Goal: Task Accomplishment & Management: Use online tool/utility

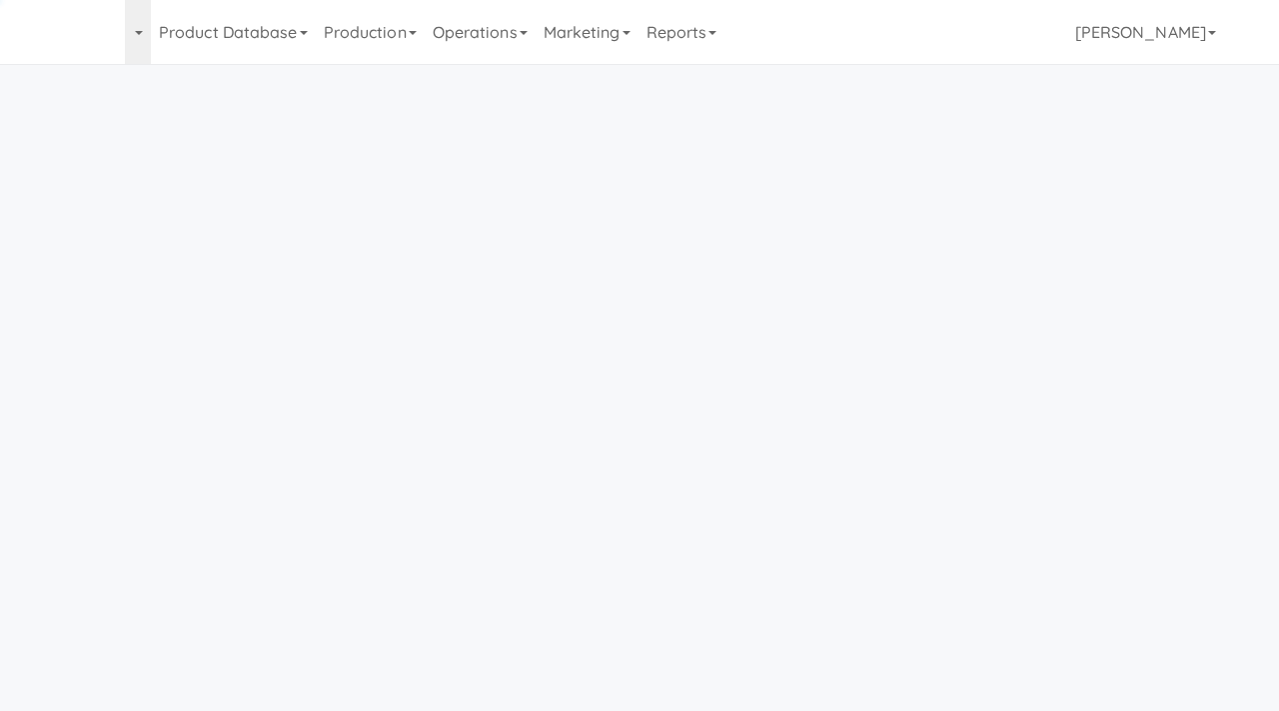
scroll to position [64, 0]
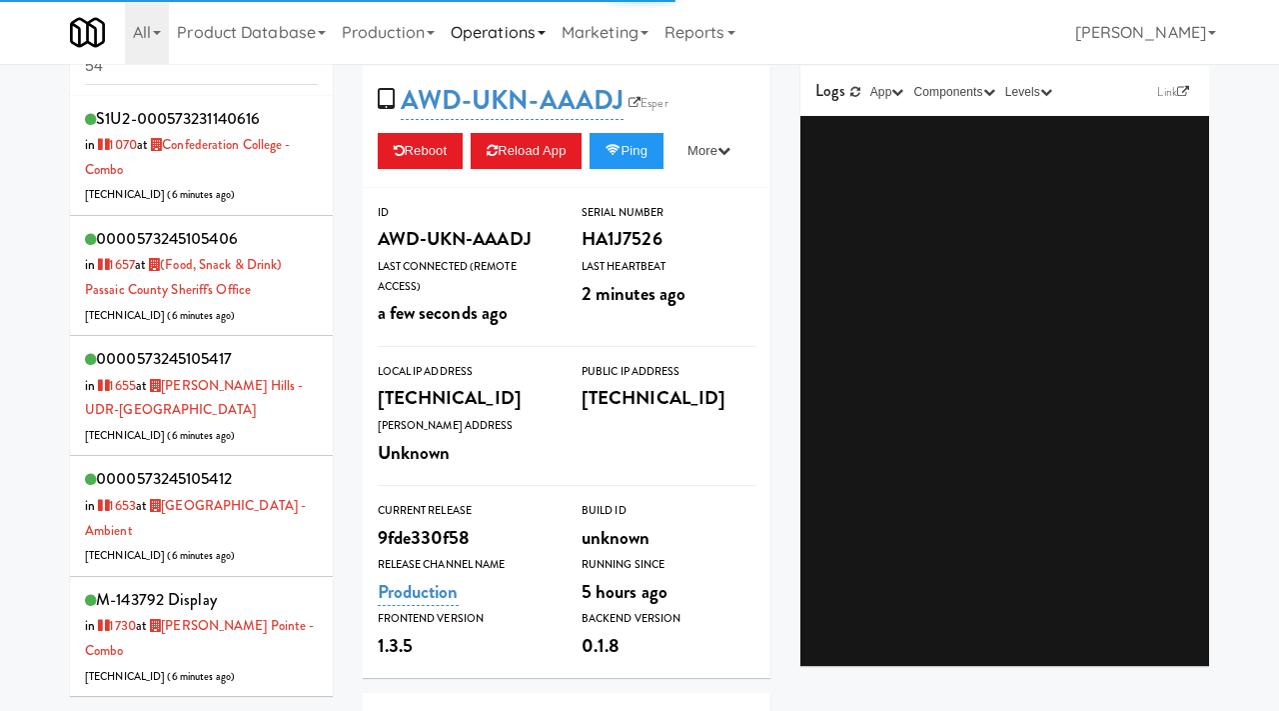
click at [554, 36] on link "Operations" at bounding box center [498, 32] width 111 height 64
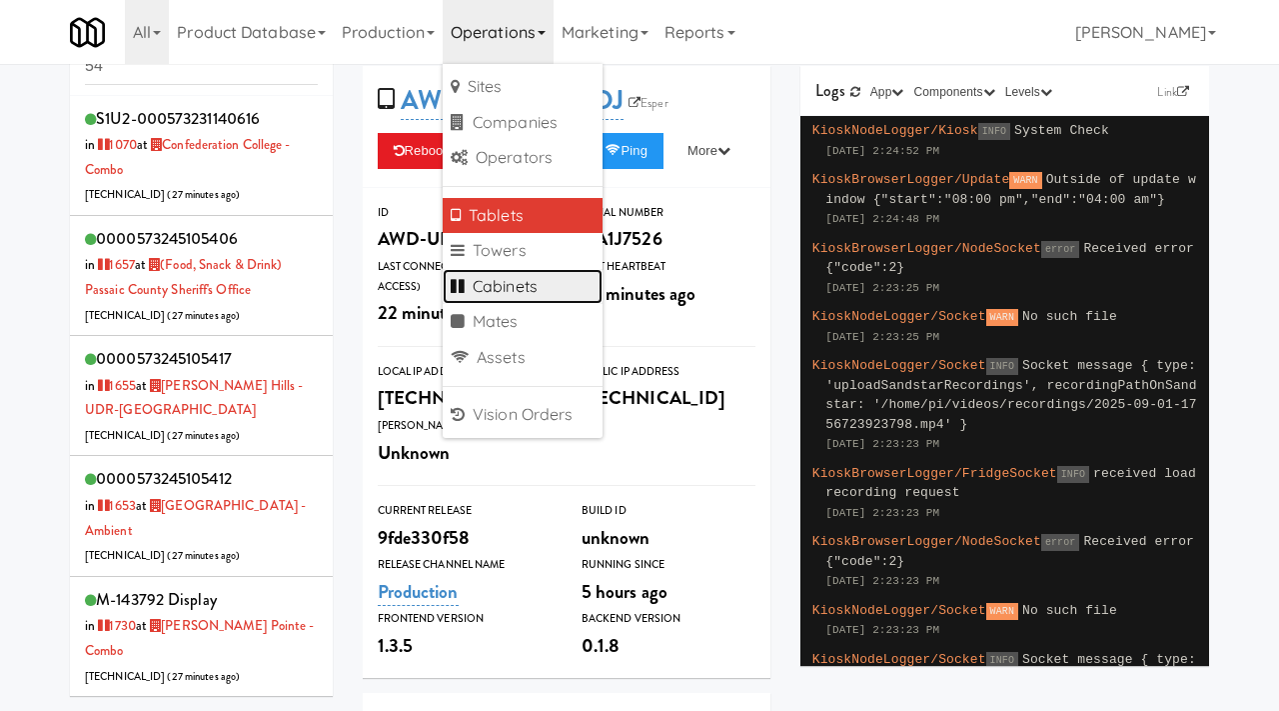
click at [503, 281] on link "Cabinets" at bounding box center [523, 287] width 160 height 36
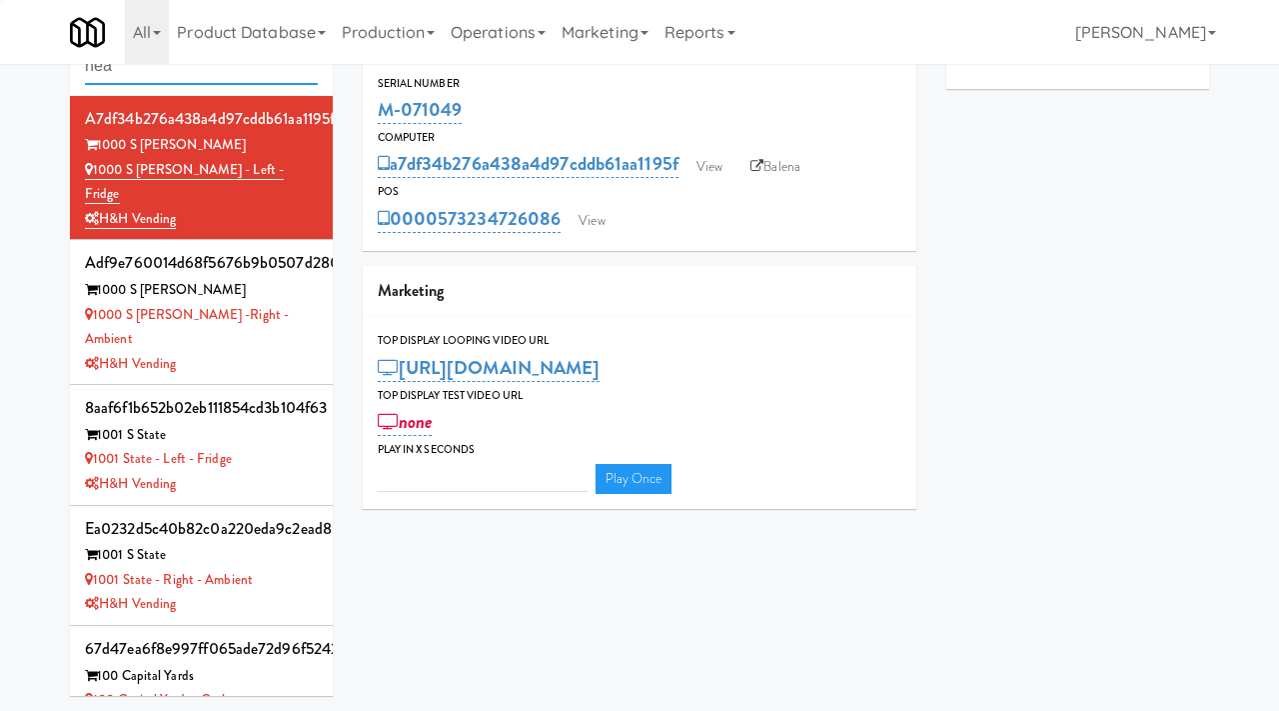
type input "heal"
type input "3"
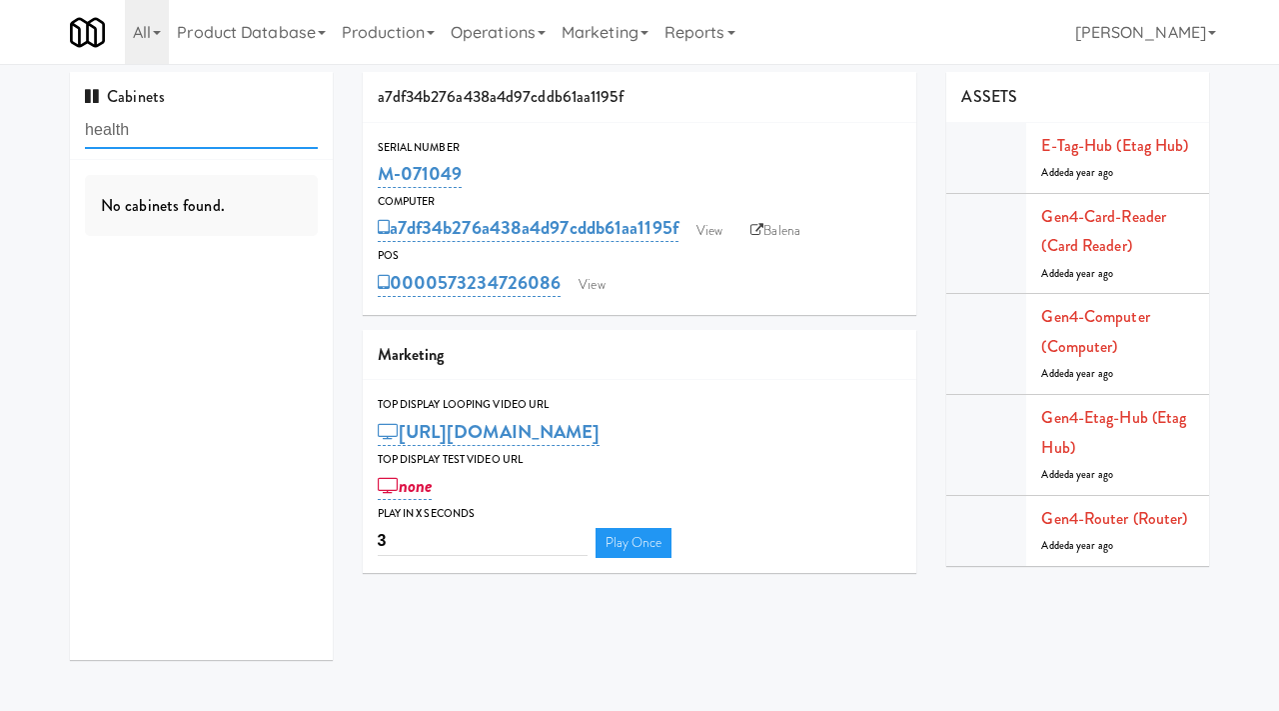
type input "health"
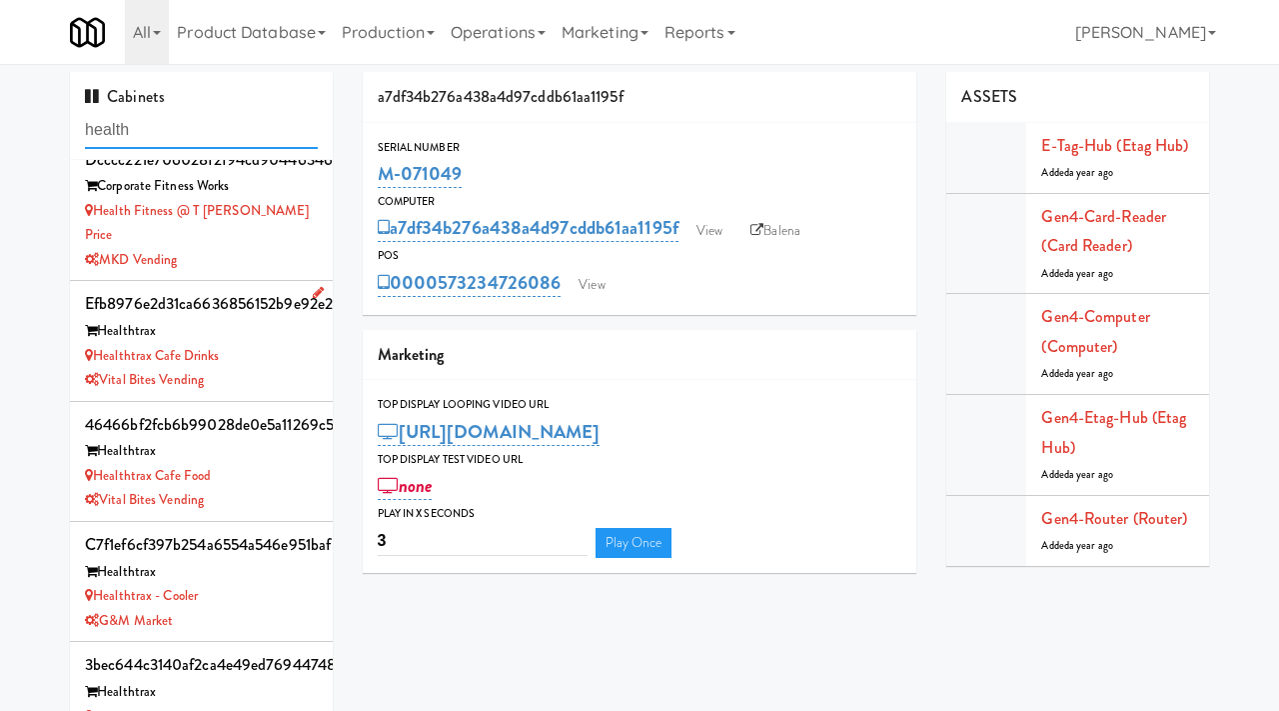
scroll to position [24, 0]
click at [287, 367] on div "Vital Bites Vending" at bounding box center [201, 379] width 233 height 25
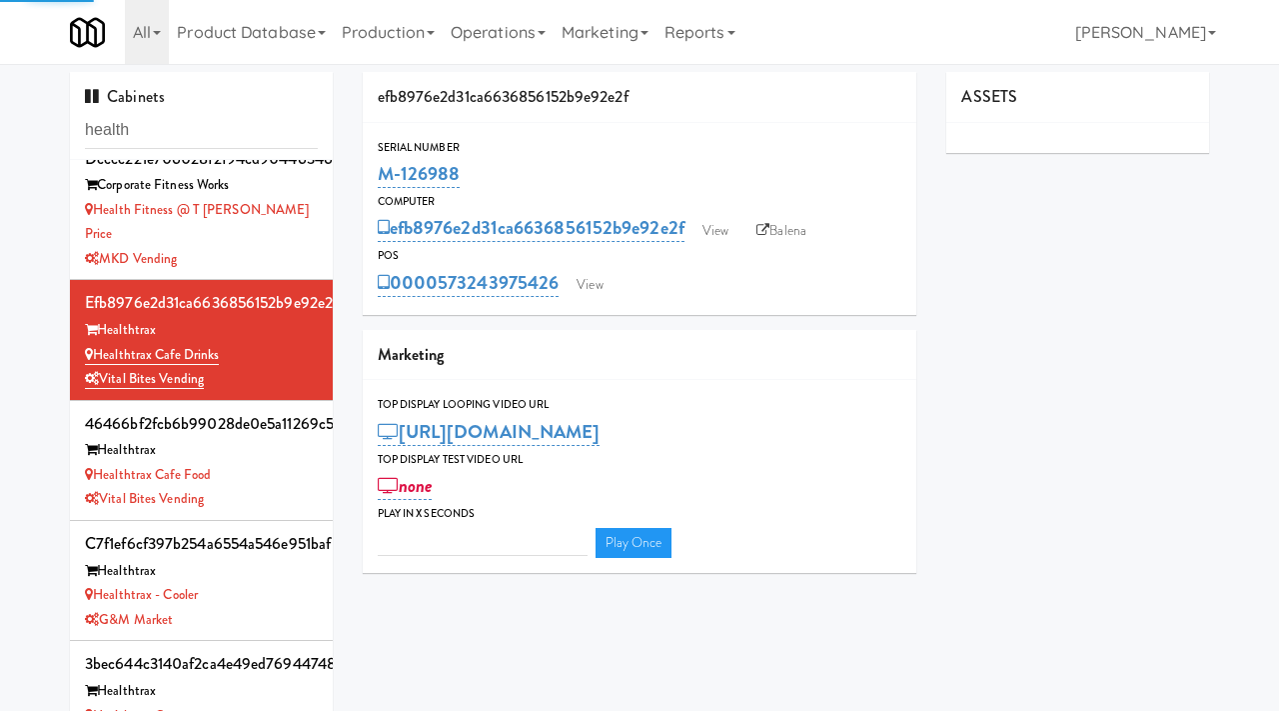
type input "3"
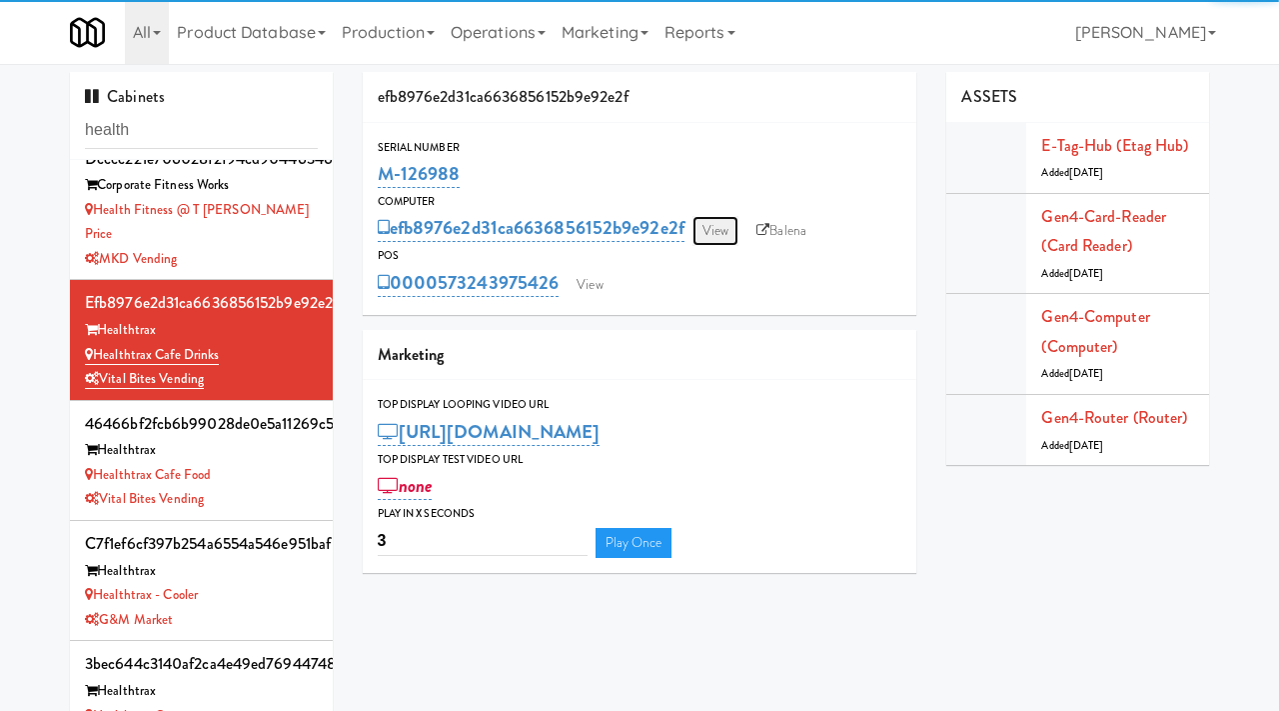
click at [712, 236] on link "View" at bounding box center [716, 231] width 46 height 30
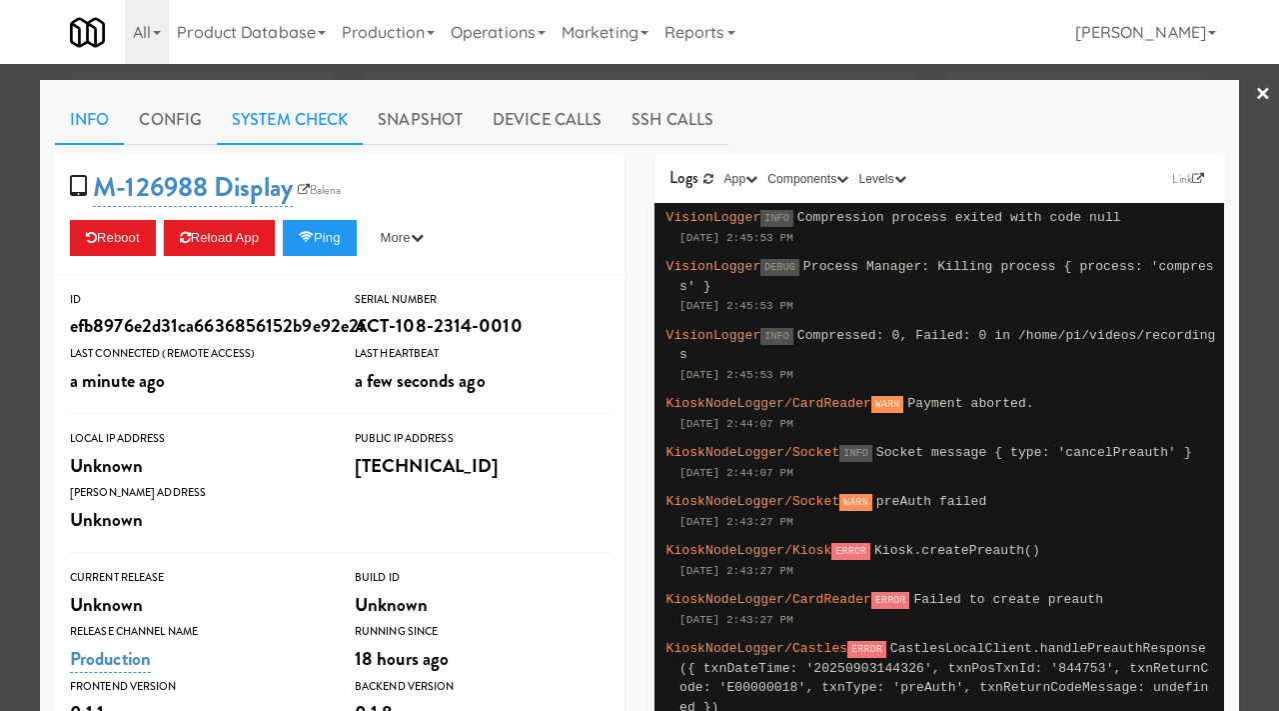
click at [297, 141] on link "System Check" at bounding box center [290, 120] width 146 height 50
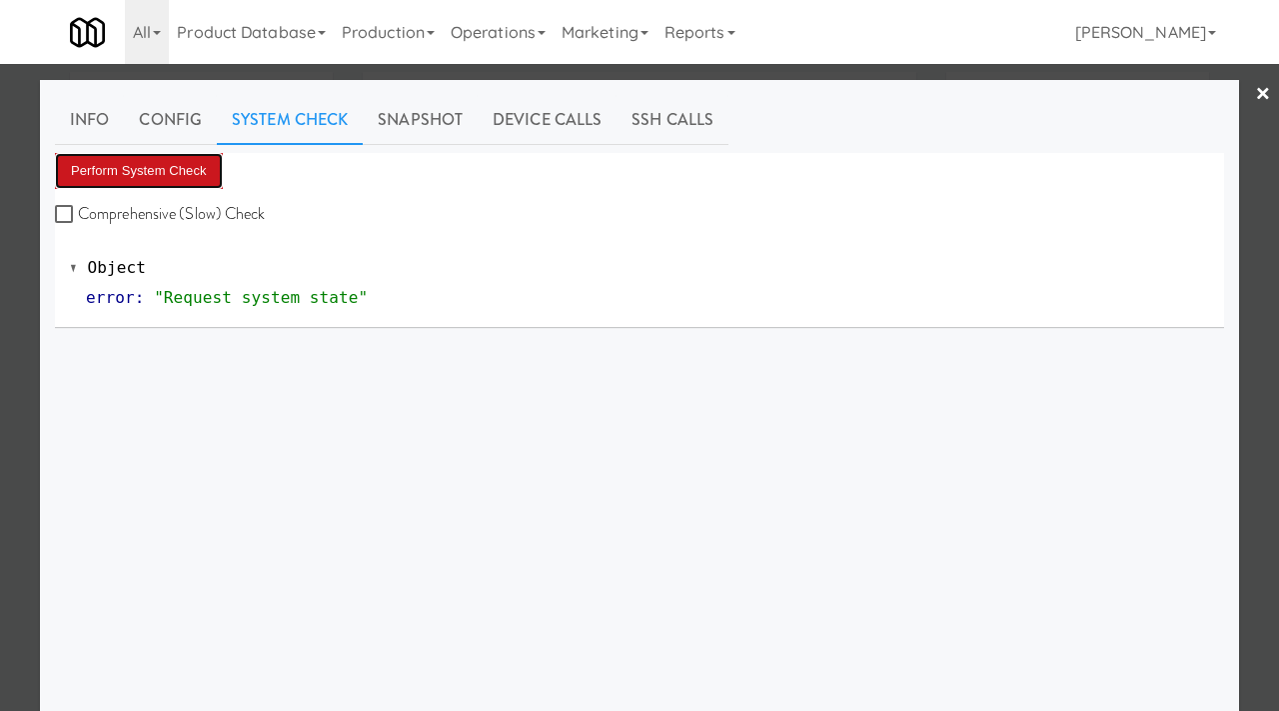
click at [143, 170] on button "Perform System Check" at bounding box center [139, 171] width 168 height 36
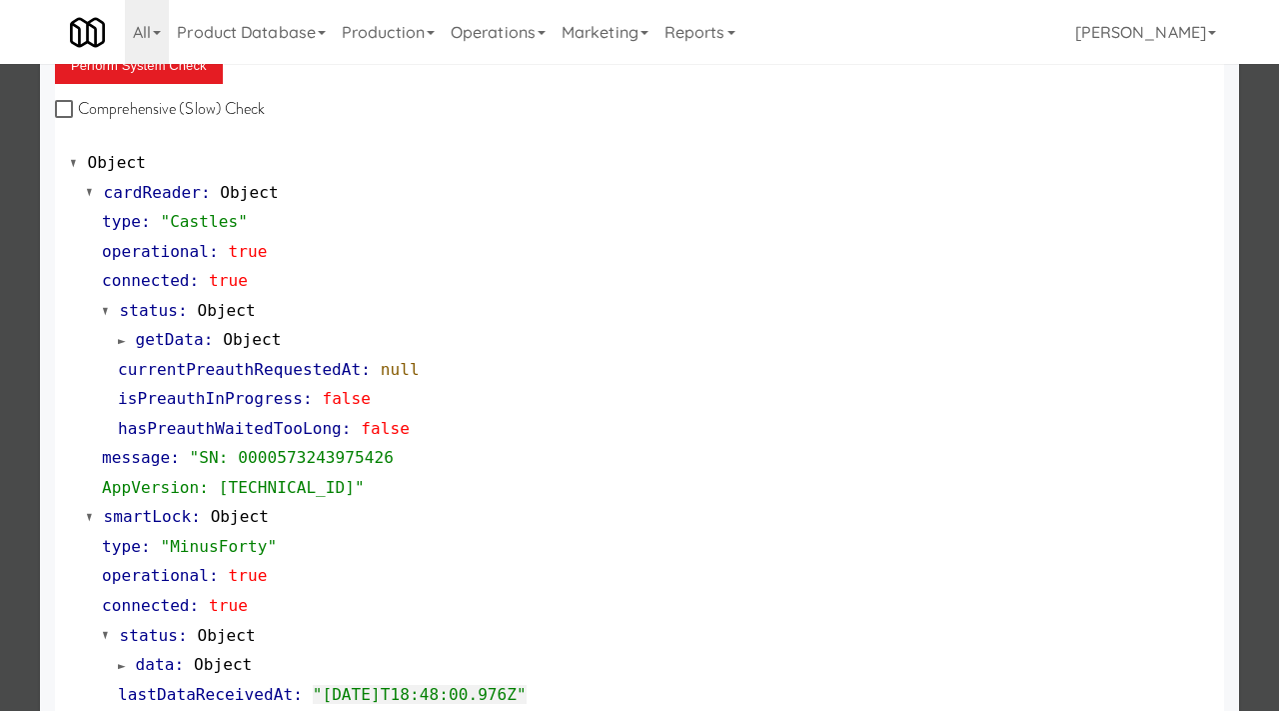
scroll to position [101, 0]
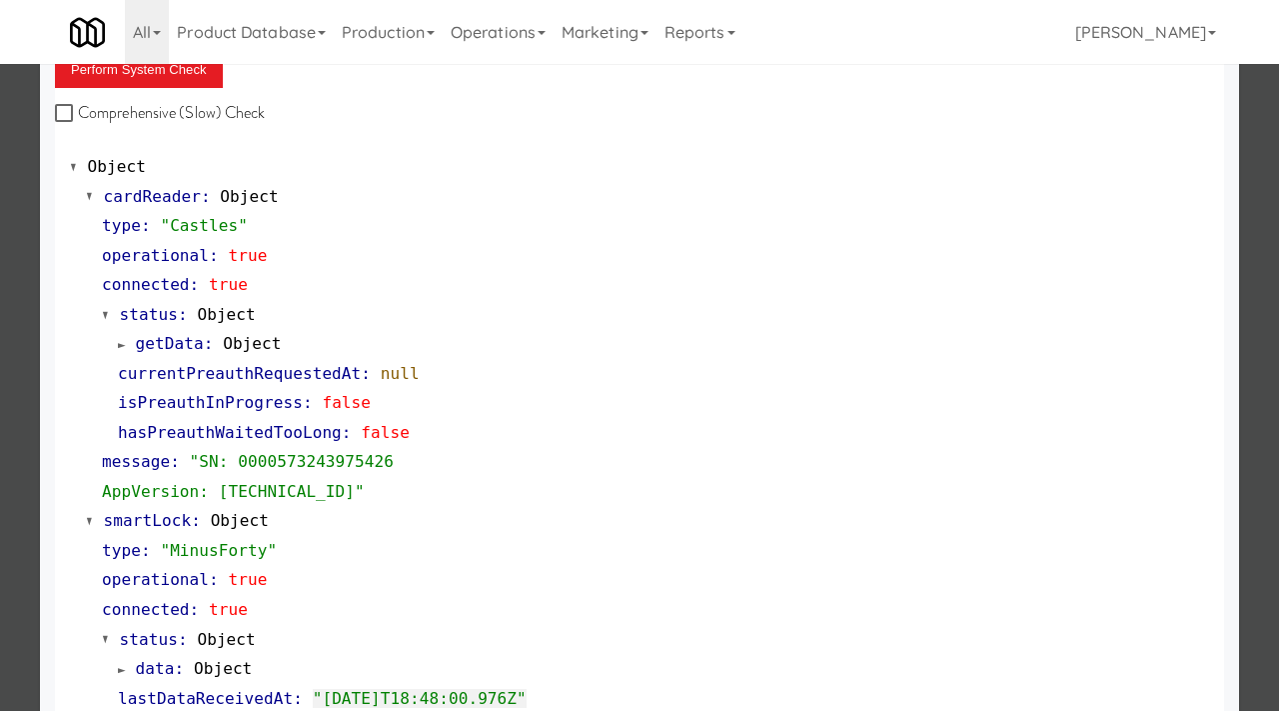
click at [0, 430] on div at bounding box center [639, 355] width 1279 height 711
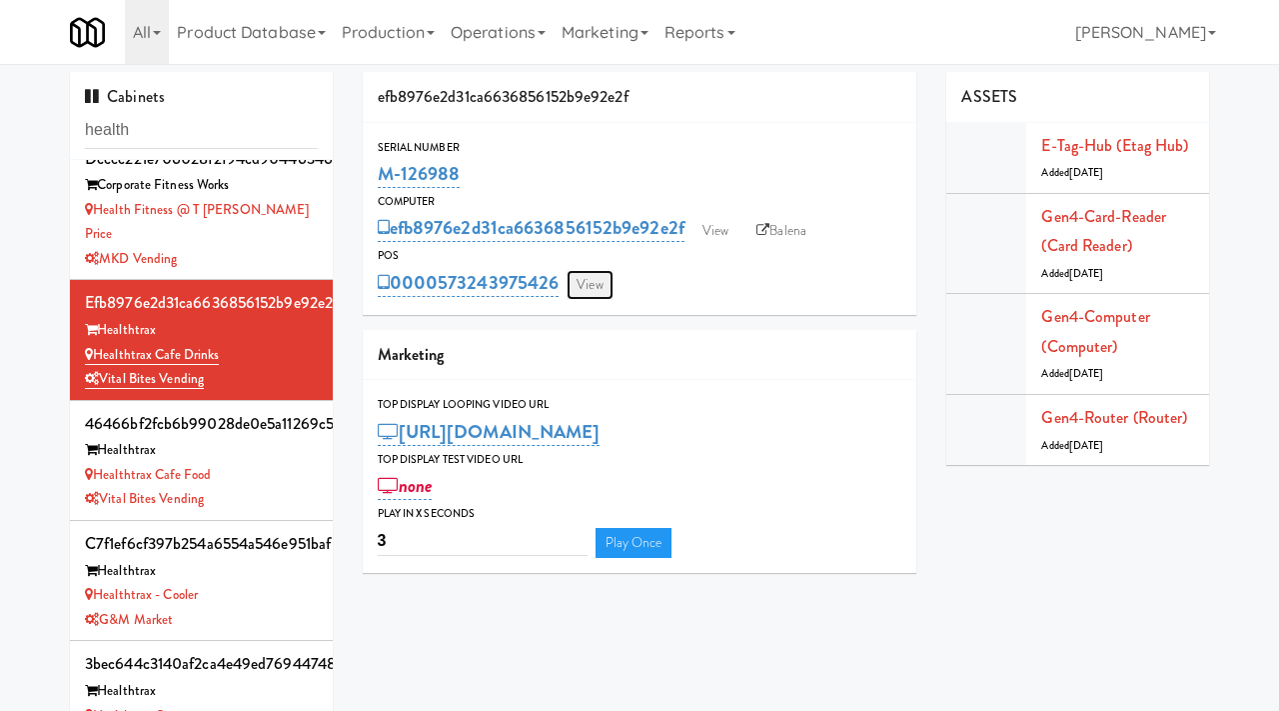
click at [588, 285] on link "View" at bounding box center [590, 285] width 46 height 30
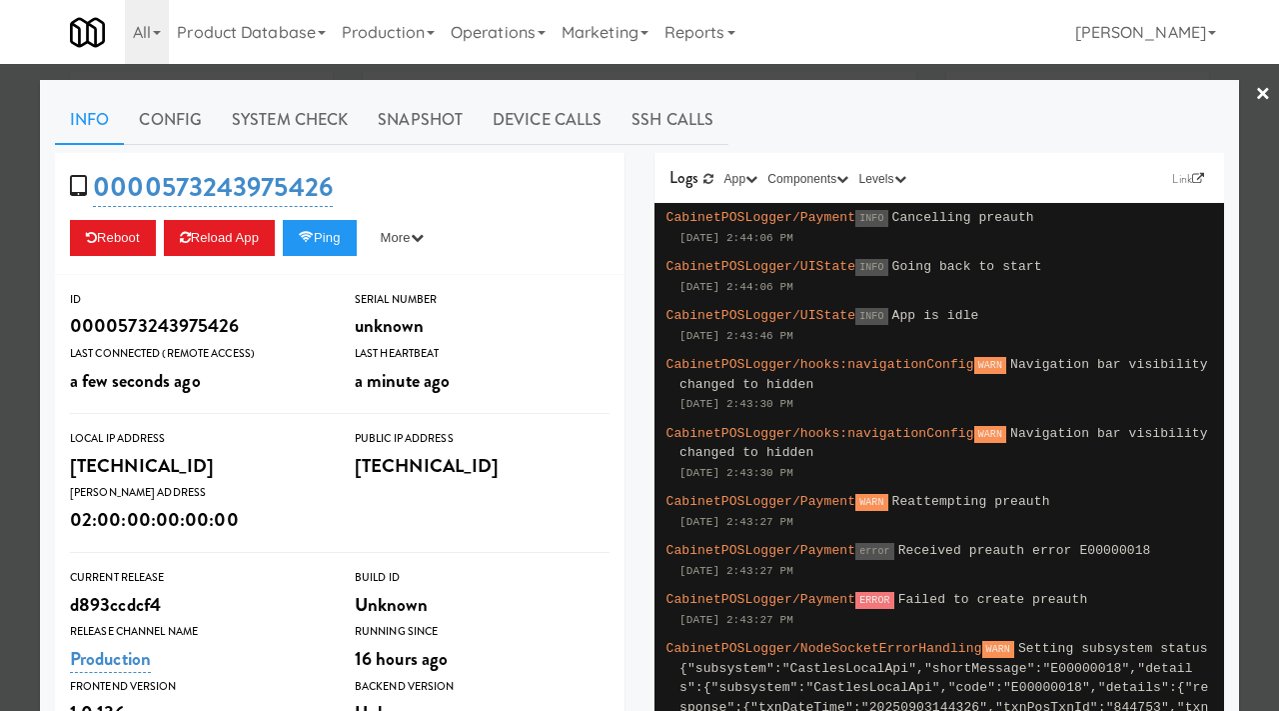
click at [516, 67] on div at bounding box center [639, 355] width 1279 height 711
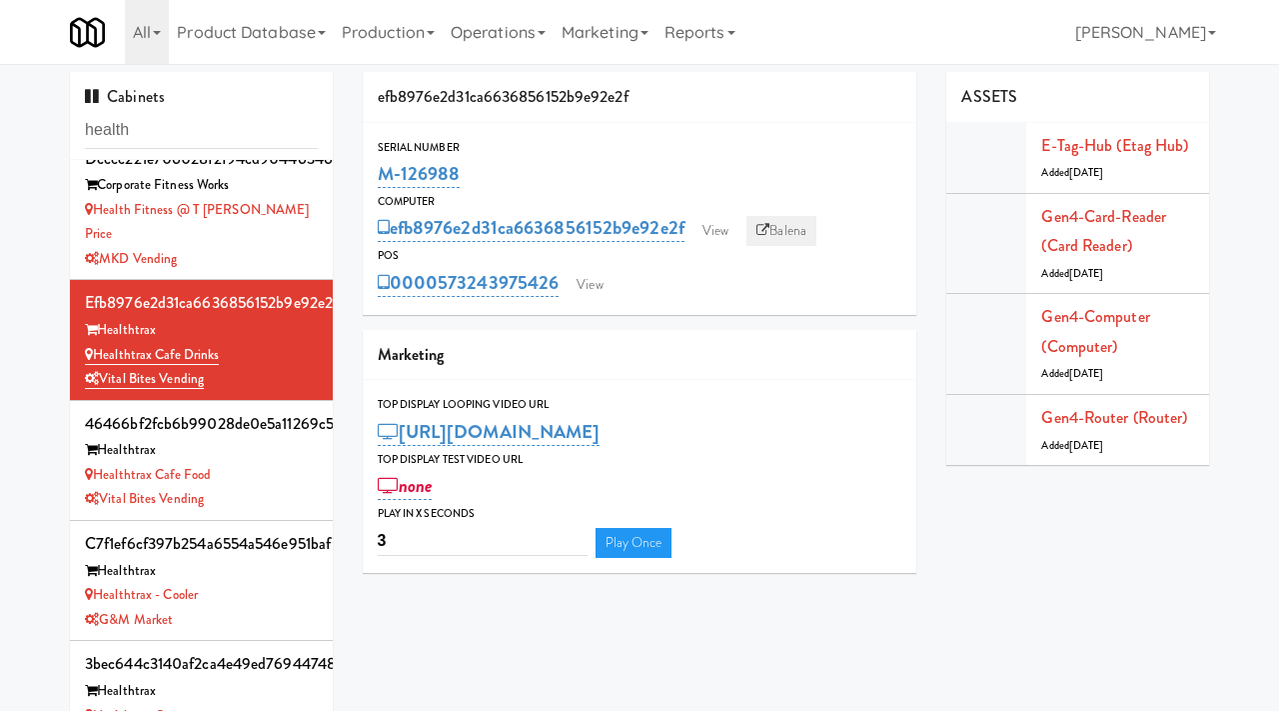
click at [785, 231] on link "Balena" at bounding box center [781, 231] width 70 height 30
click at [589, 272] on link "View" at bounding box center [590, 285] width 46 height 30
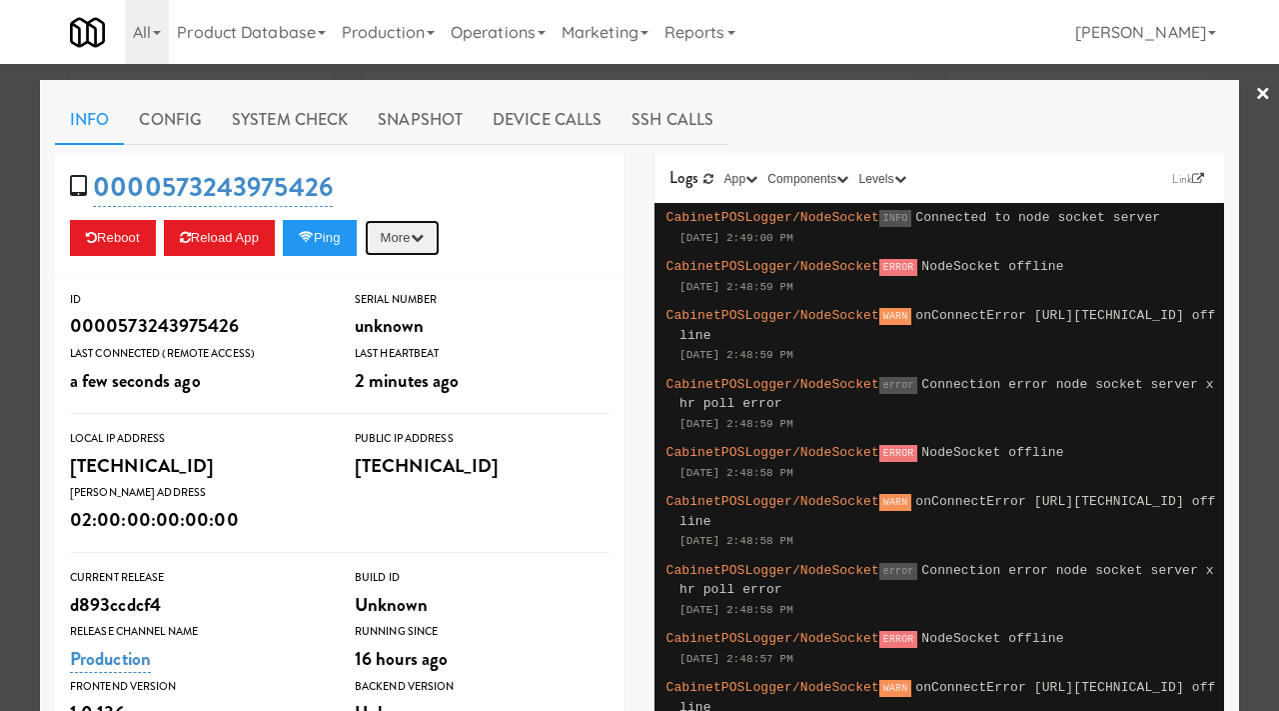
click at [424, 235] on icon "button" at bounding box center [417, 237] width 13 height 13
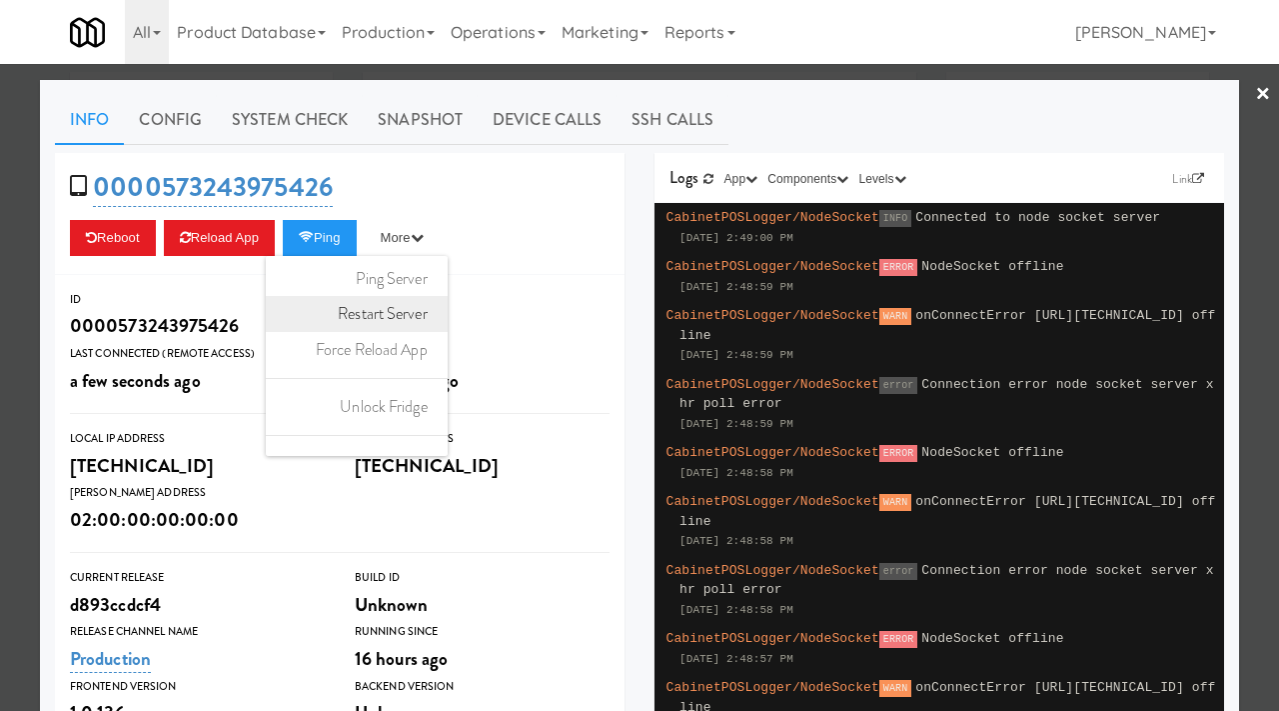
click at [423, 318] on link "Restart Server" at bounding box center [357, 314] width 182 height 36
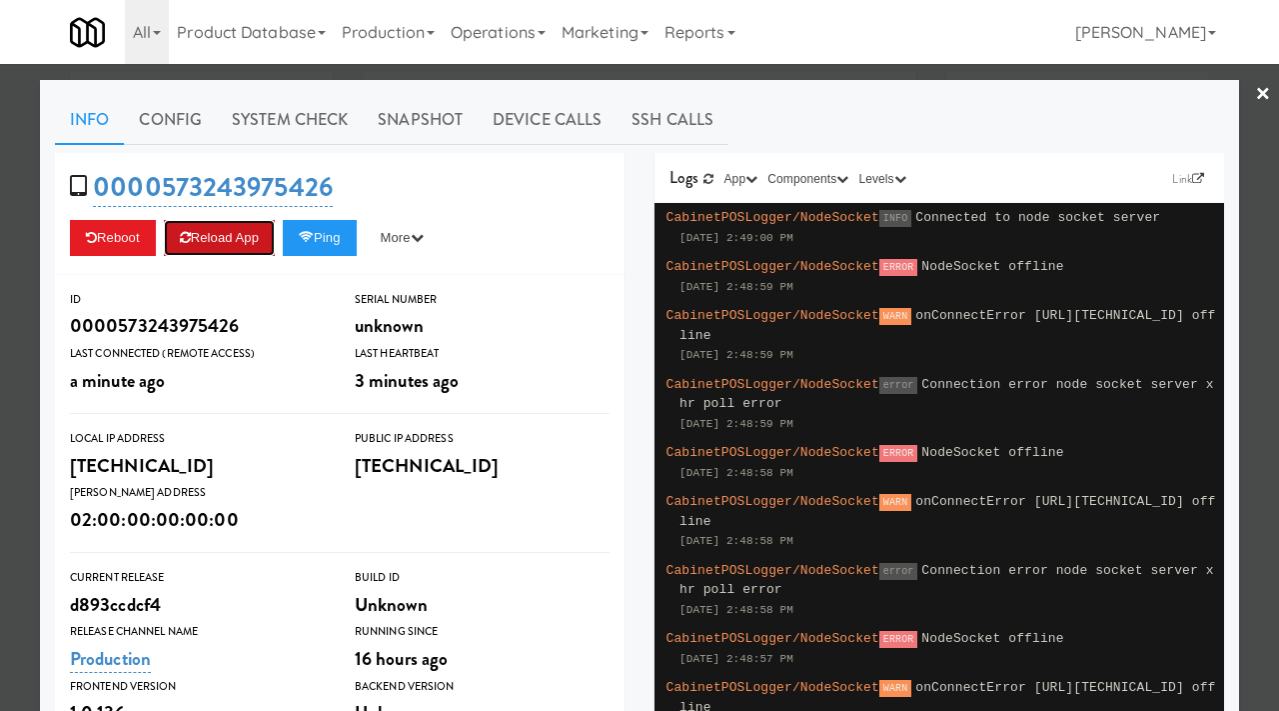
click at [238, 235] on button "Reload App" at bounding box center [219, 238] width 111 height 36
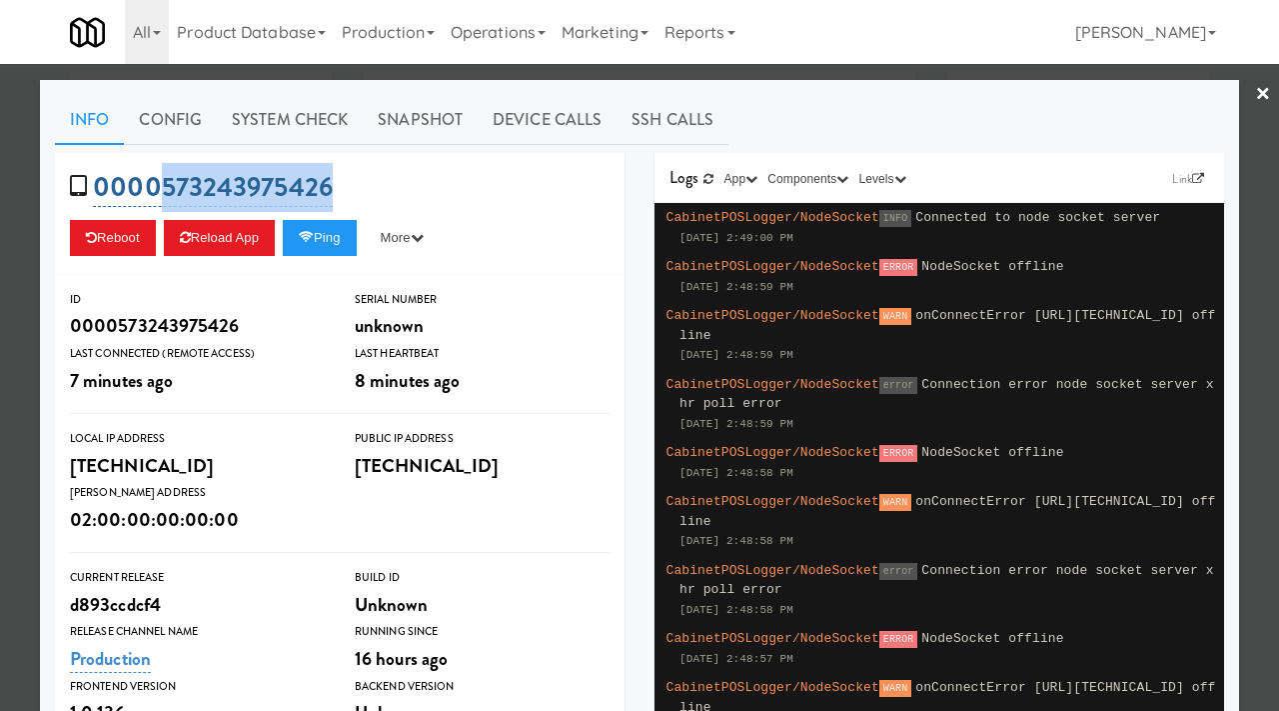
drag, startPoint x: 345, startPoint y: 191, endPoint x: 164, endPoint y: 192, distance: 180.9
click at [164, 192] on div "0000573243975426 Reboot Reload App Ping More Ping Server Restart Server Force R…" at bounding box center [340, 214] width 570 height 122
copy link "573243975426"
click at [25, 388] on div at bounding box center [639, 355] width 1279 height 711
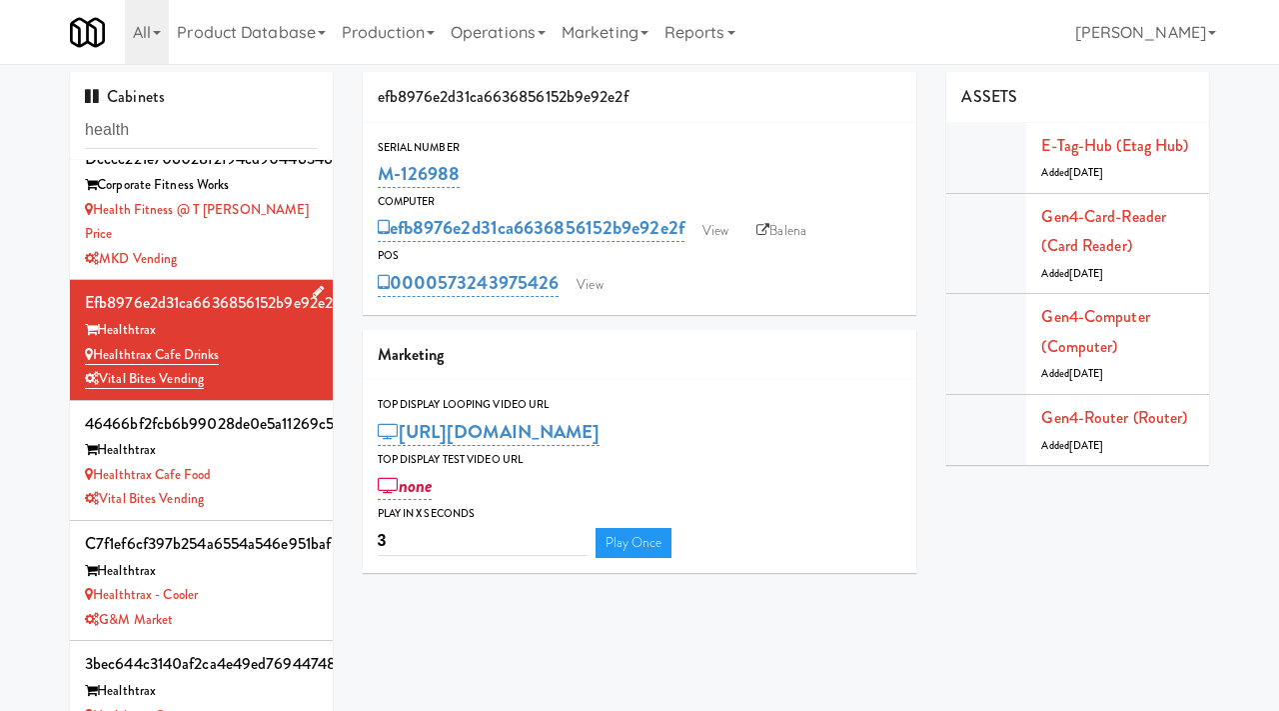
drag, startPoint x: 232, startPoint y: 331, endPoint x: 98, endPoint y: 324, distance: 134.1
click at [98, 343] on div "Healthtrax Cafe Drinks" at bounding box center [201, 355] width 233 height 25
copy link "Healthtrax Cafe Drinks"
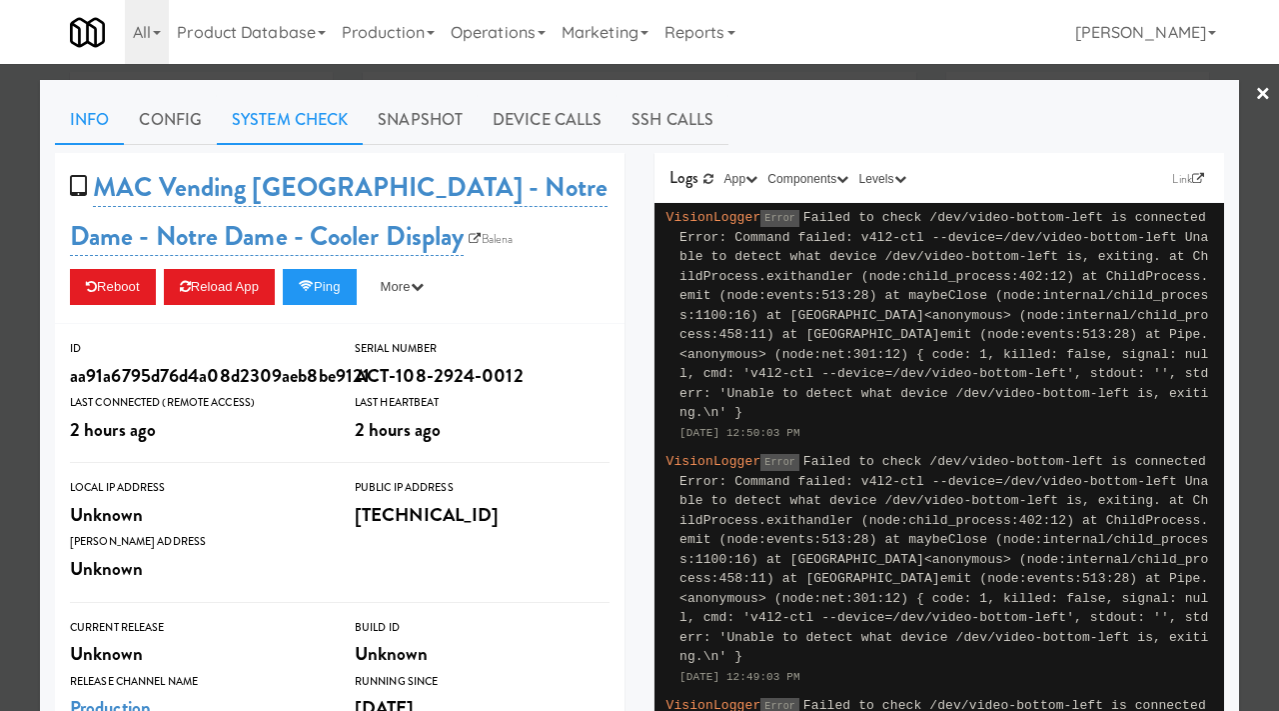
click at [280, 126] on link "System Check" at bounding box center [290, 120] width 146 height 50
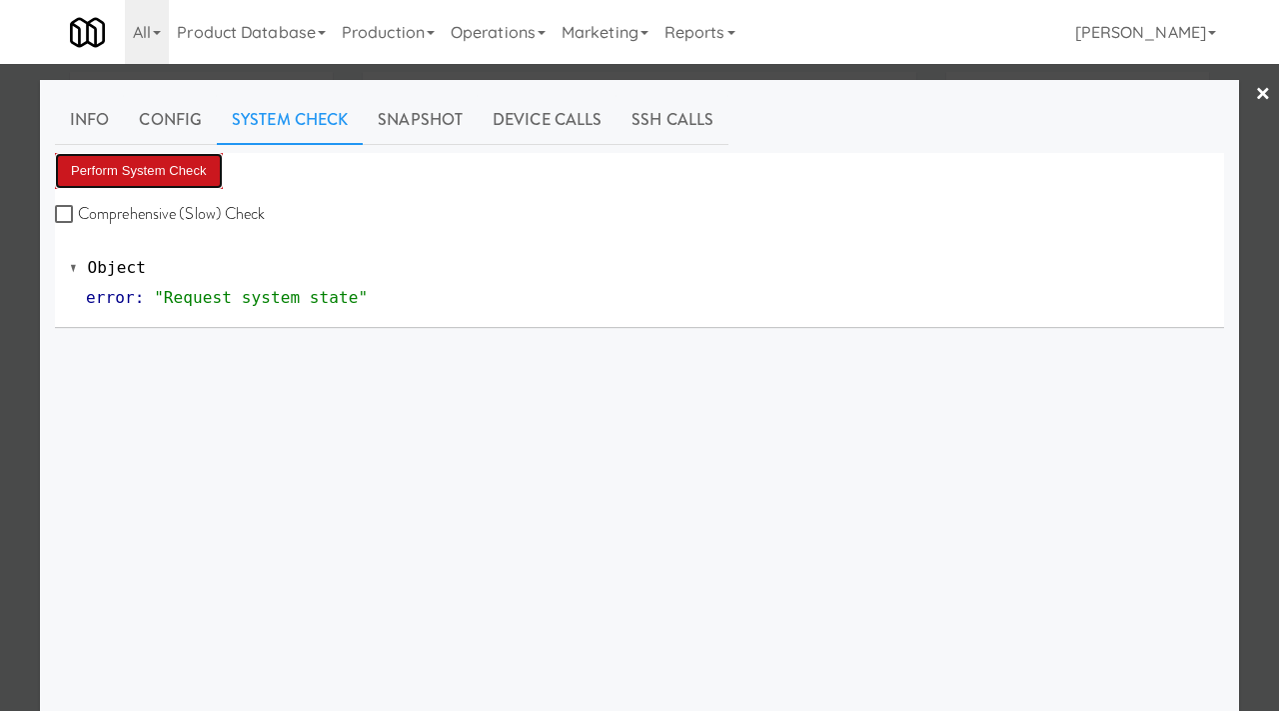
click at [167, 178] on button "Perform System Check" at bounding box center [139, 171] width 168 height 36
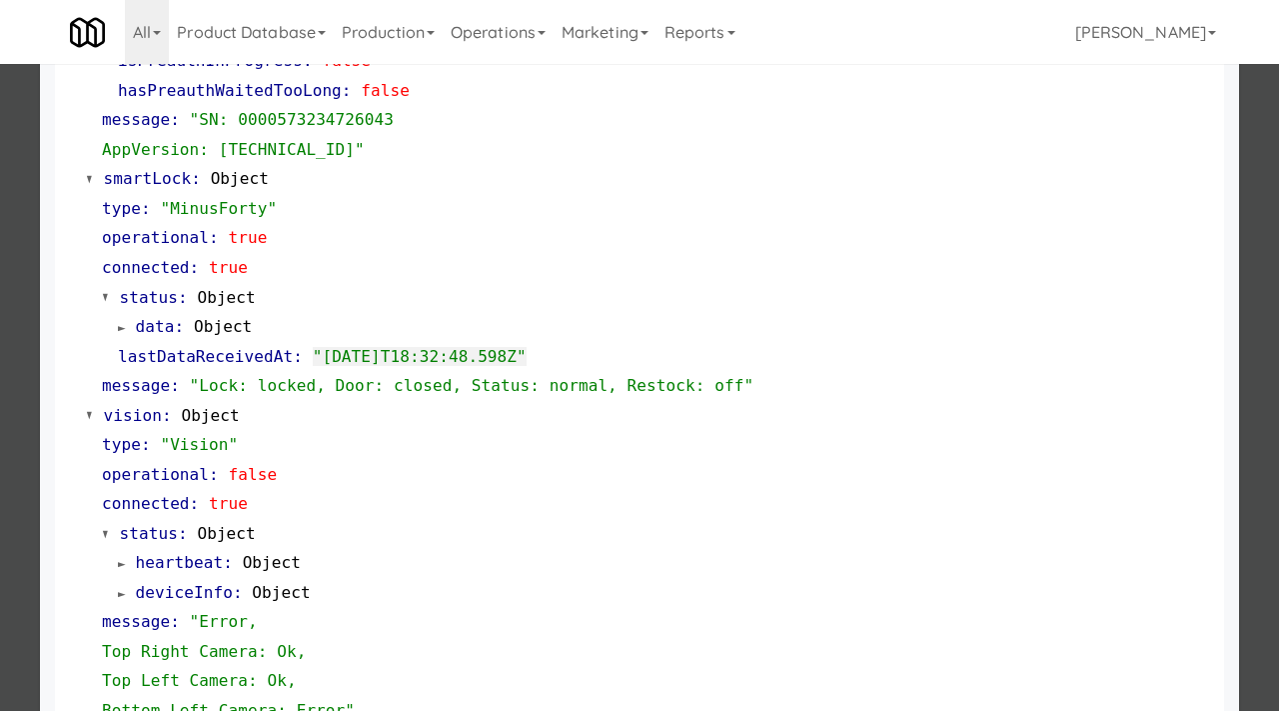
scroll to position [665, 0]
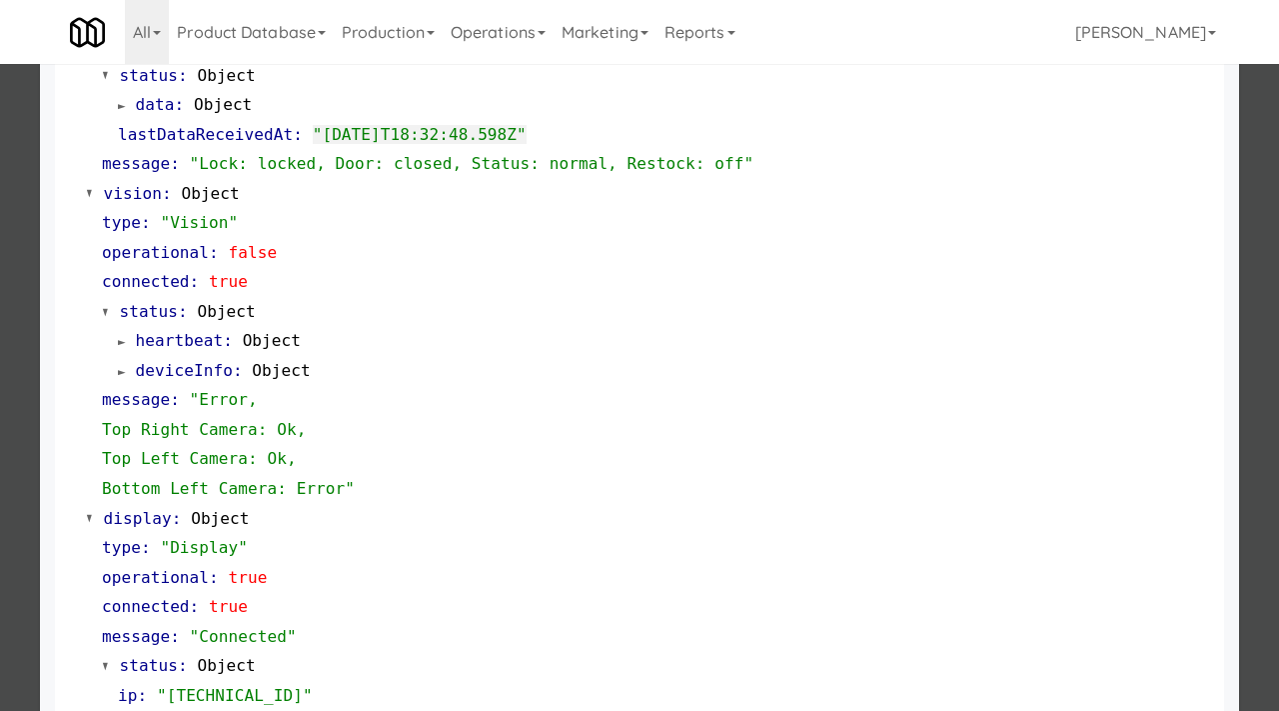
click at [0, 387] on div at bounding box center [639, 355] width 1279 height 711
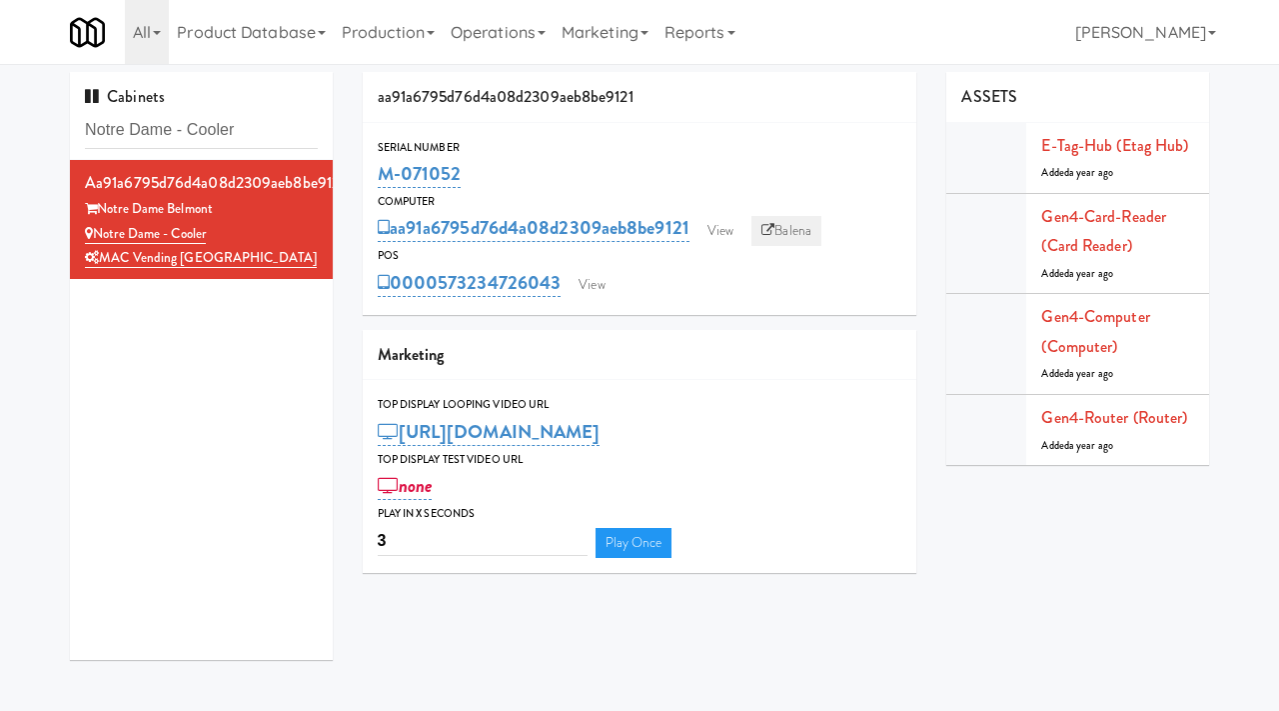
click at [810, 220] on link "Balena" at bounding box center [786, 231] width 70 height 30
click at [724, 232] on link "View" at bounding box center [721, 231] width 46 height 30
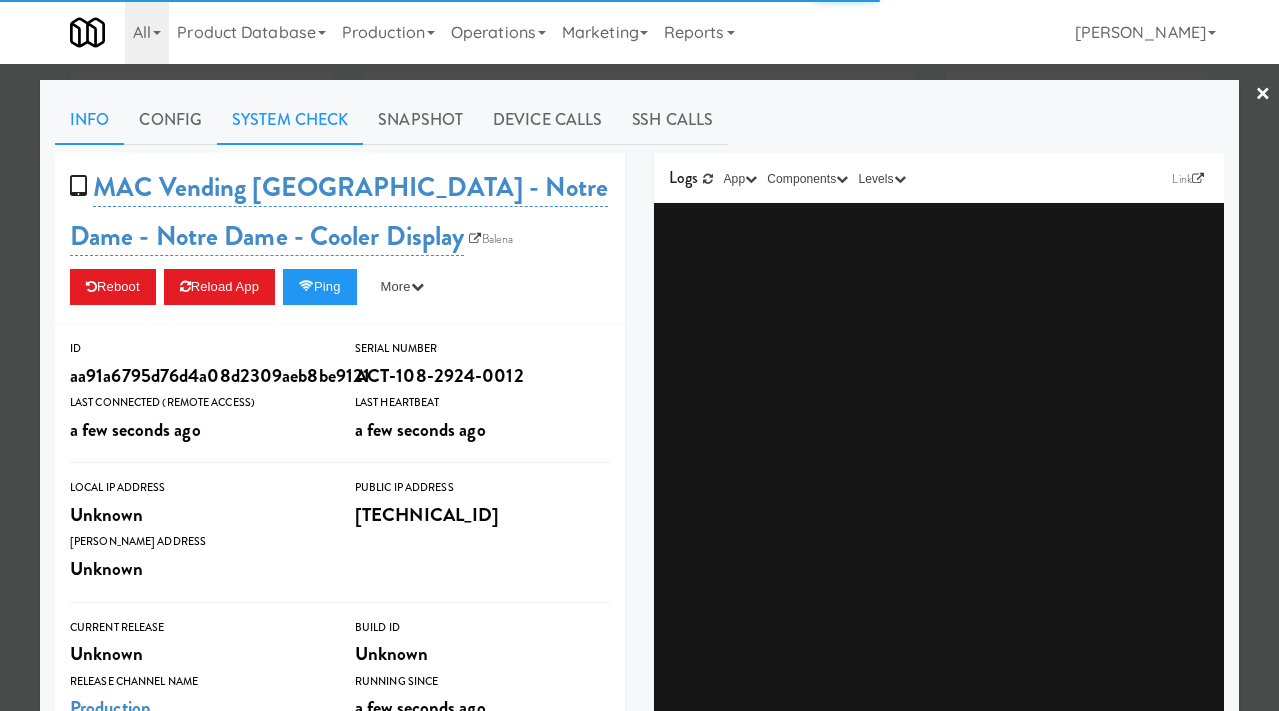
click at [316, 127] on link "System Check" at bounding box center [290, 120] width 146 height 50
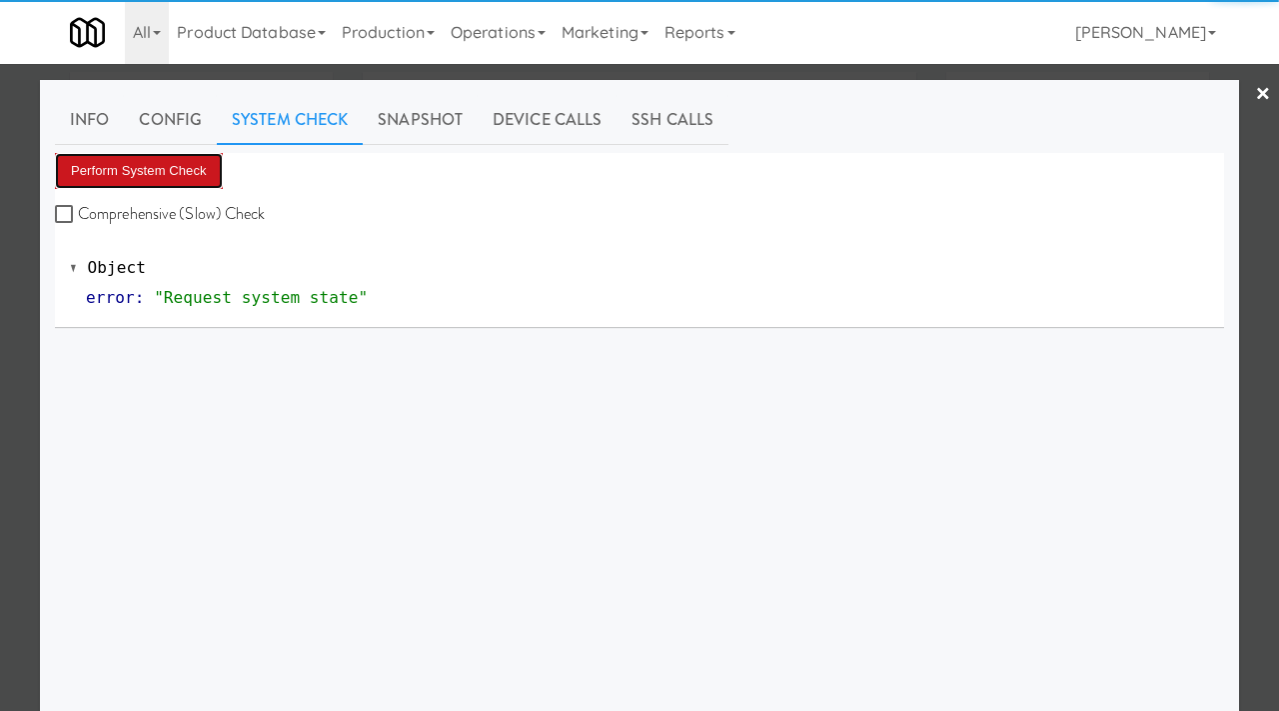
click at [205, 153] on button "Perform System Check" at bounding box center [139, 171] width 168 height 36
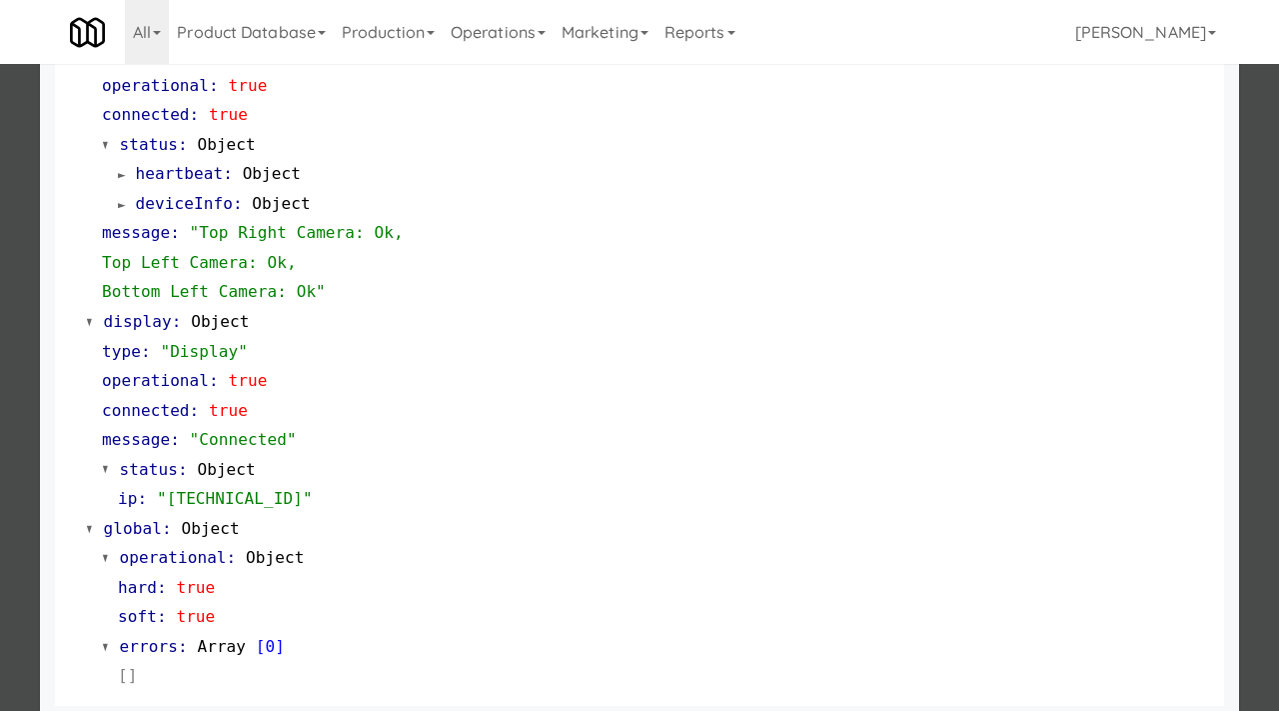
scroll to position [841, 0]
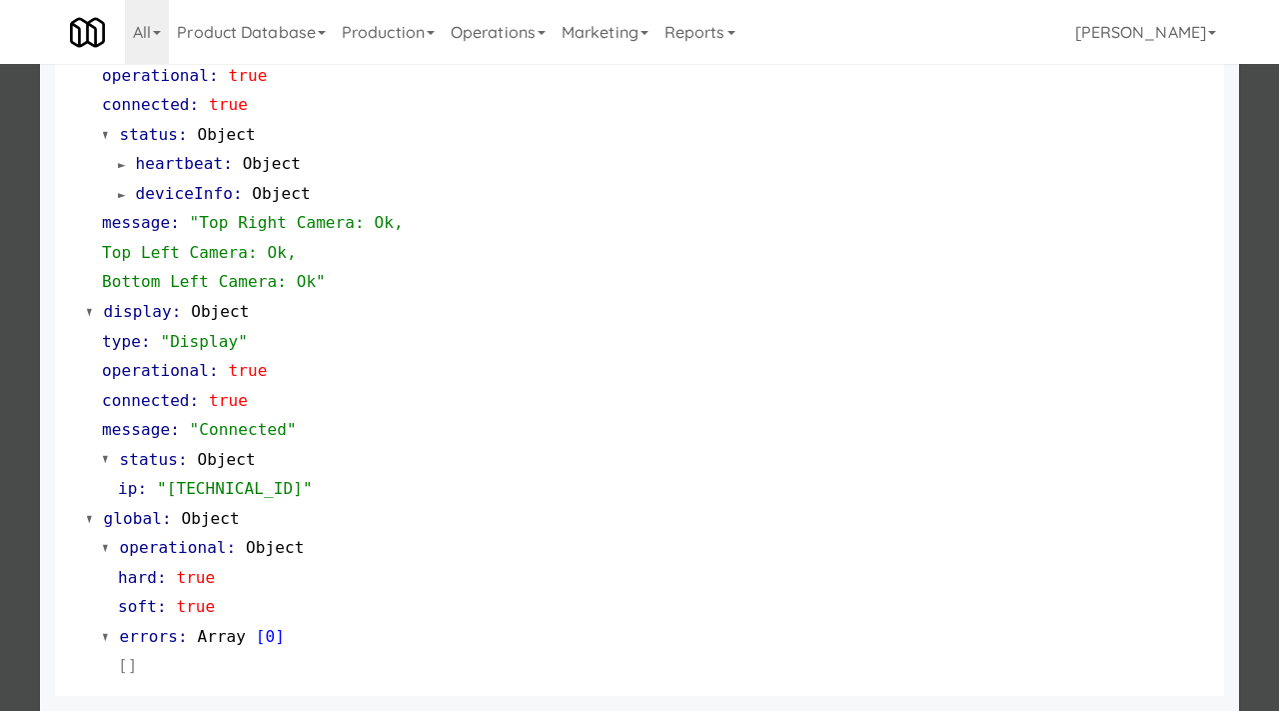
click at [3, 237] on div at bounding box center [639, 355] width 1279 height 711
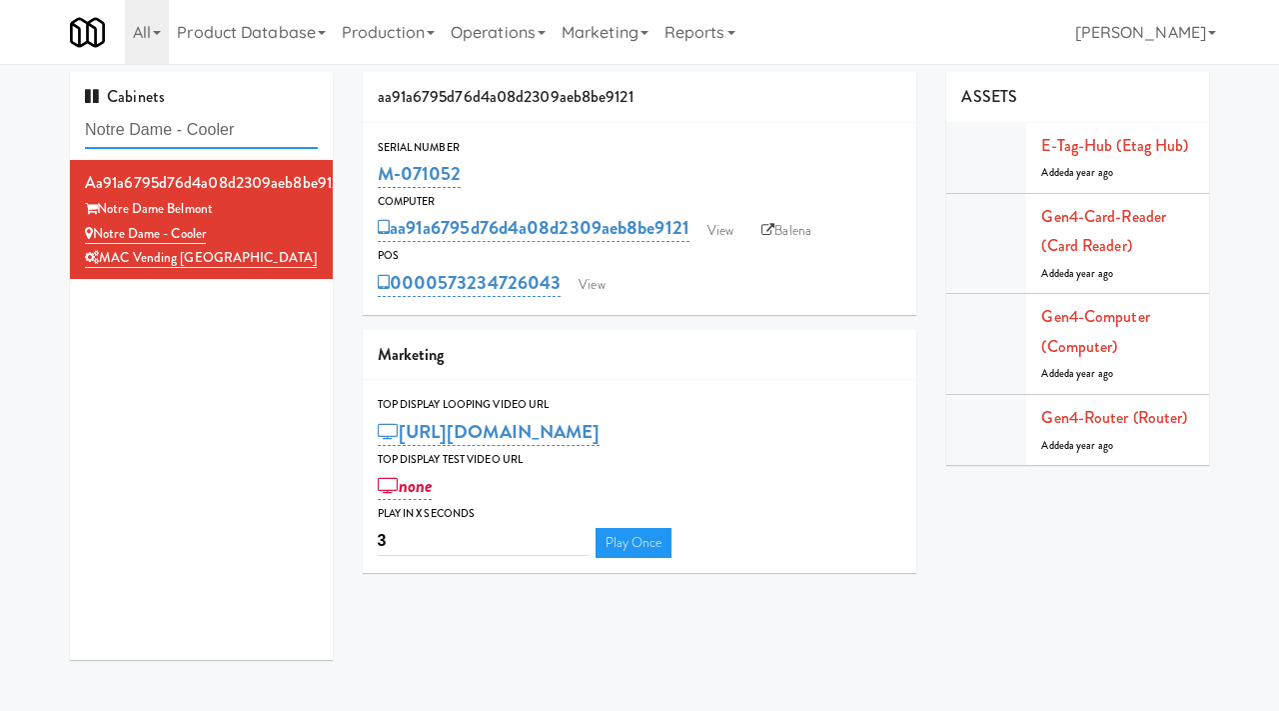
drag, startPoint x: 253, startPoint y: 136, endPoint x: 54, endPoint y: 125, distance: 199.2
click at [54, 125] on div "Cabinets Notre Dame - Cooler aa91a6795d76d4a08d2309aeb8be9121 [GEOGRAPHIC_DATA]…" at bounding box center [639, 373] width 1279 height 603
paste input "Piscataway Police Department"
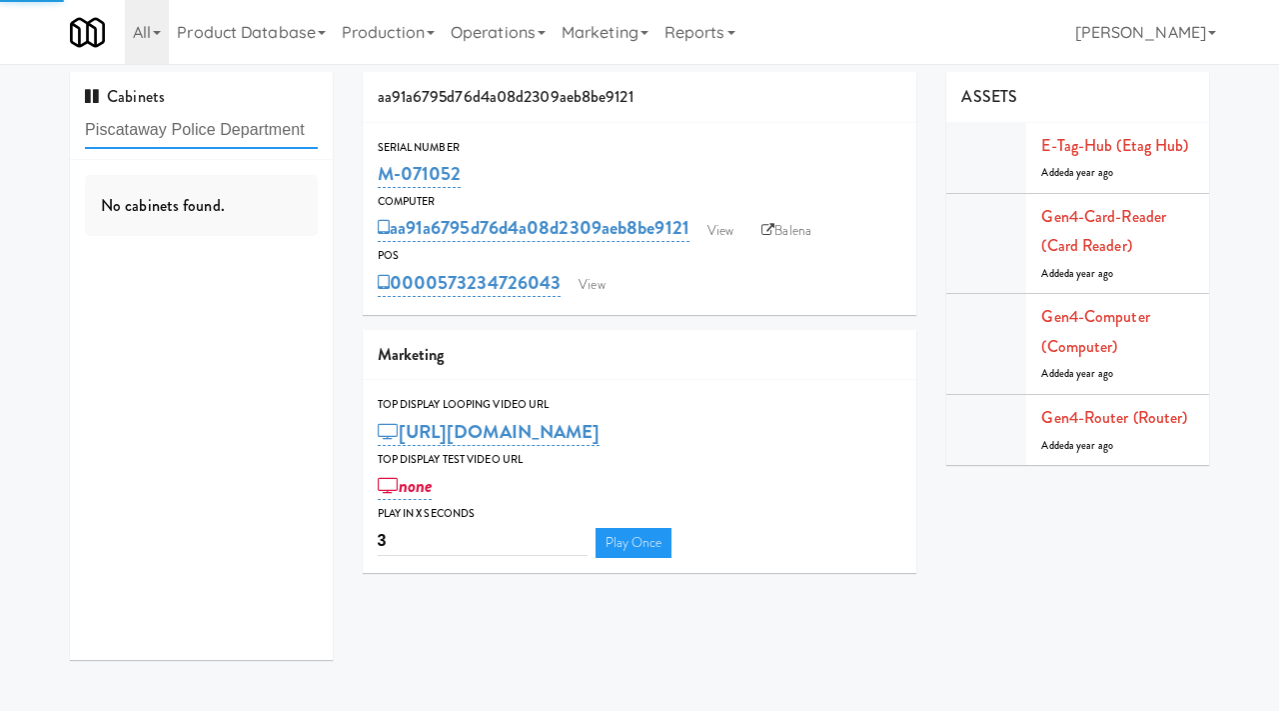
type input "Piscataway Police Department"
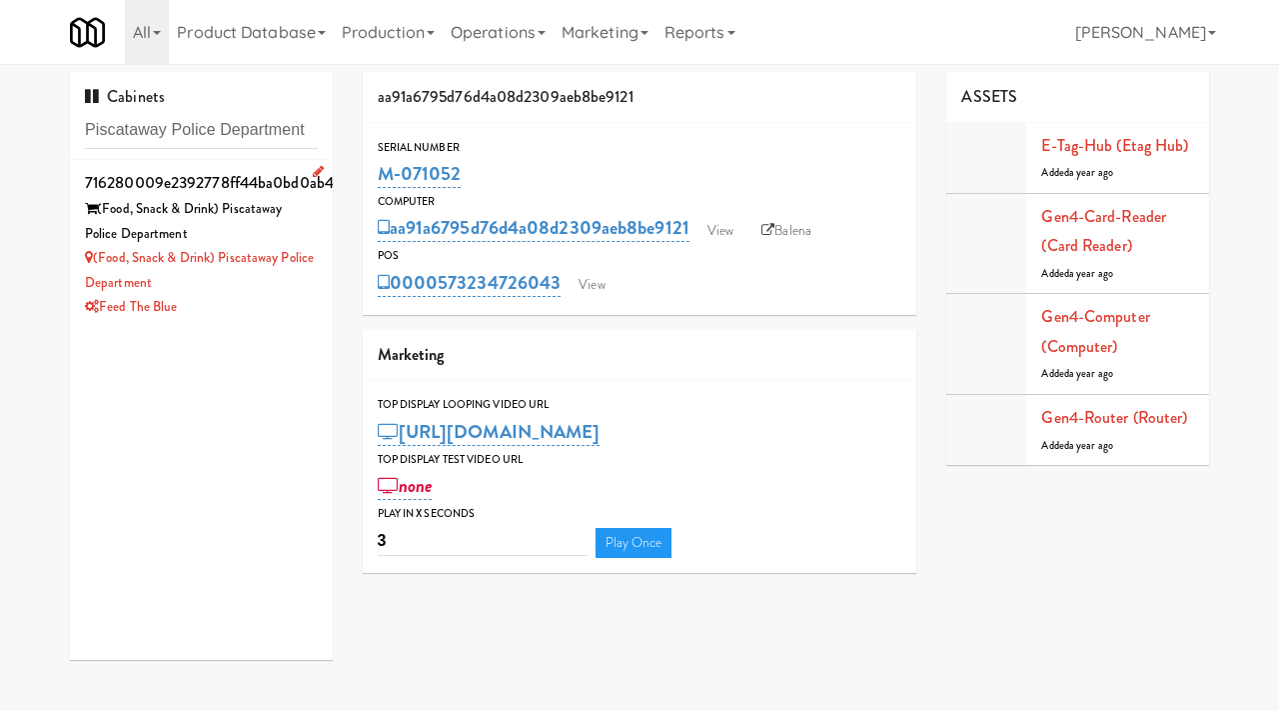
click at [228, 243] on div "(Food, Snack & Drink) Piscataway Police Department" at bounding box center [201, 221] width 233 height 49
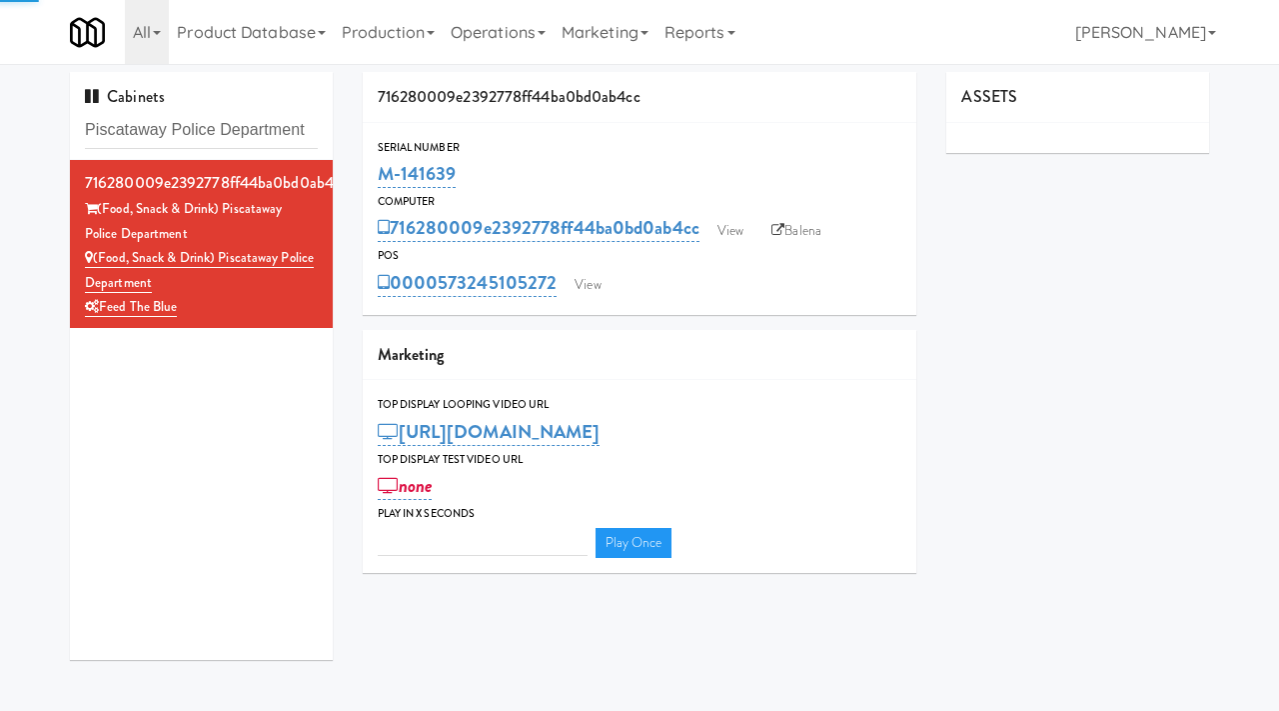
type input "3"
